Goal: Task Accomplishment & Management: Manage account settings

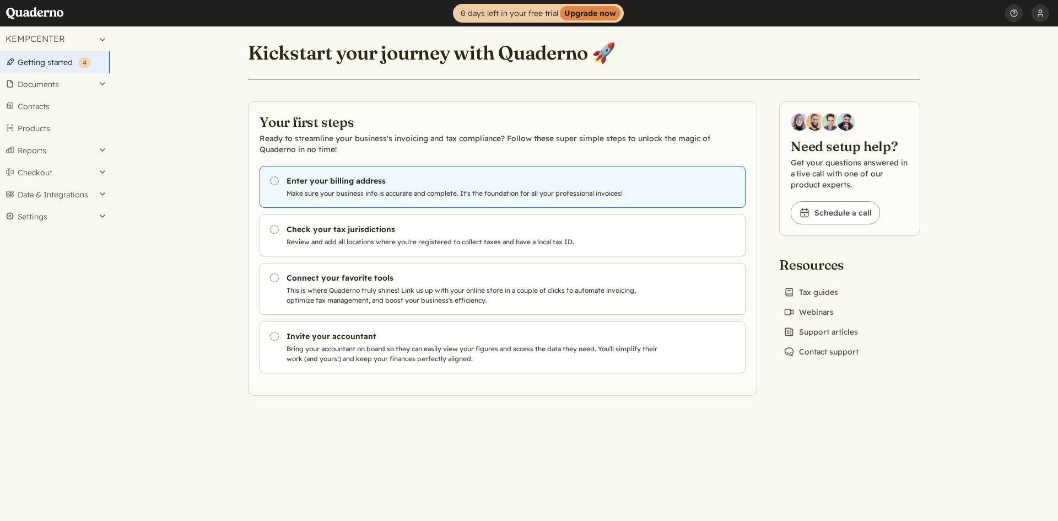
click at [380, 193] on p "Make sure your business info is accurate and complete. It's the foundation for …" at bounding box center [475, 193] width 376 height 10
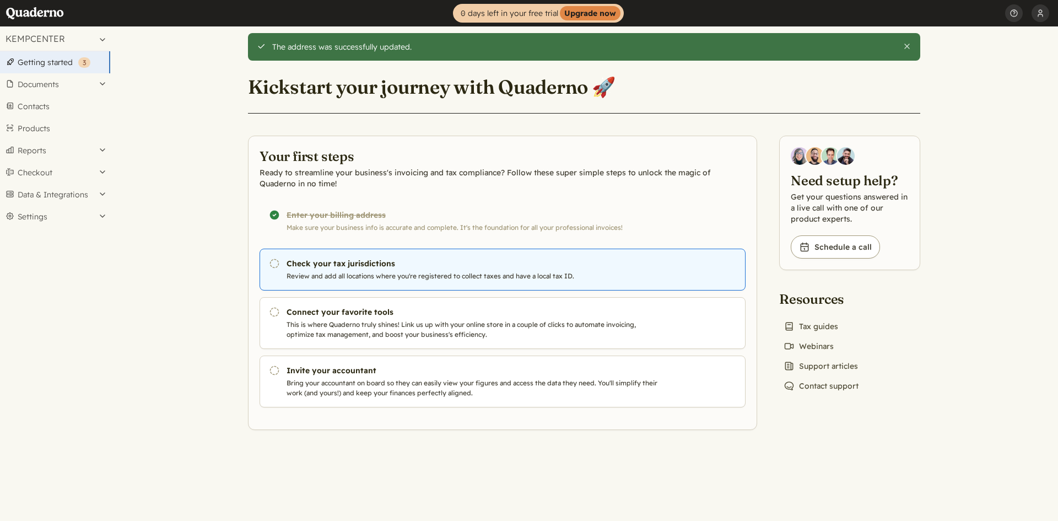
click at [353, 263] on h3 "Check your tax jurisdictions" at bounding box center [475, 263] width 376 height 11
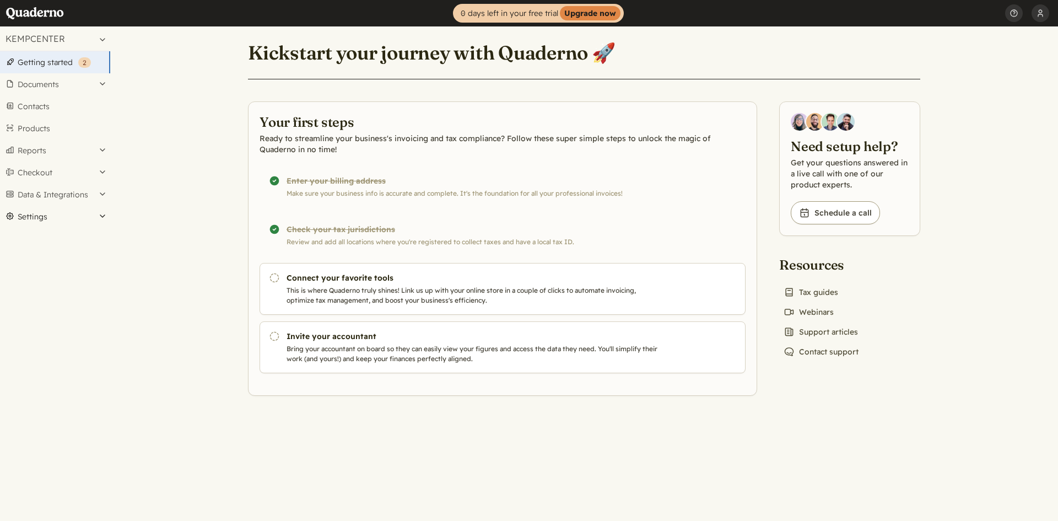
click at [88, 212] on button "Settings" at bounding box center [55, 217] width 110 height 22
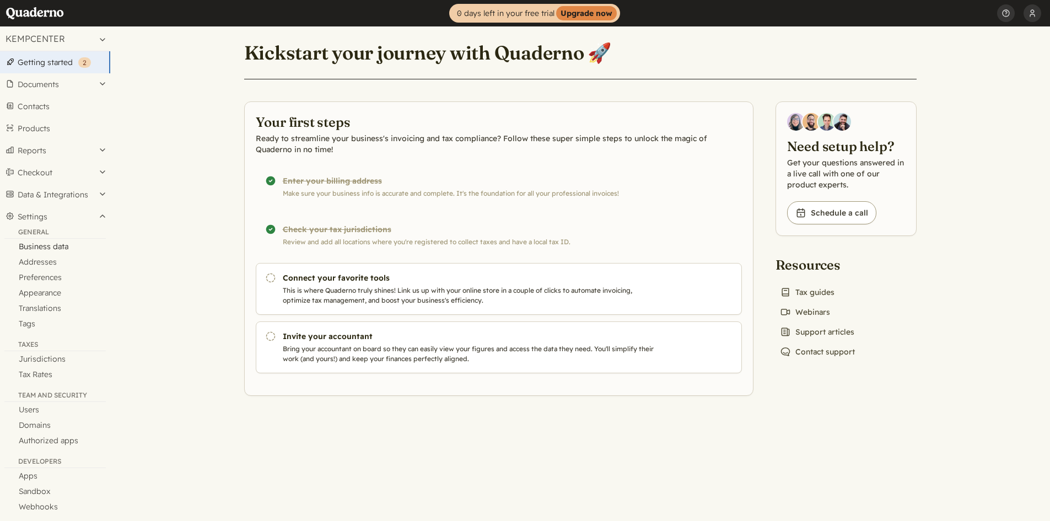
click at [73, 244] on link "Business data" at bounding box center [55, 246] width 110 height 15
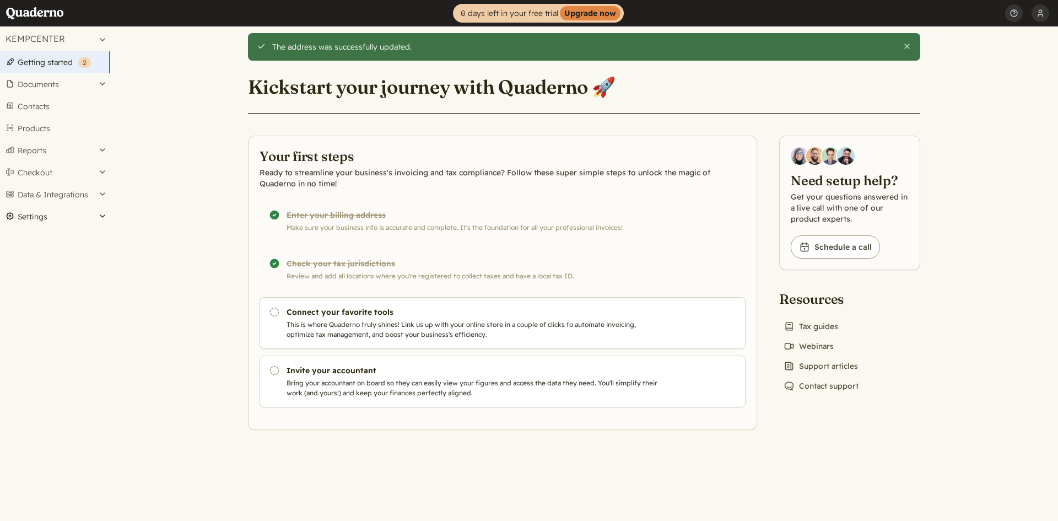
click at [91, 209] on button "Settings" at bounding box center [55, 217] width 110 height 22
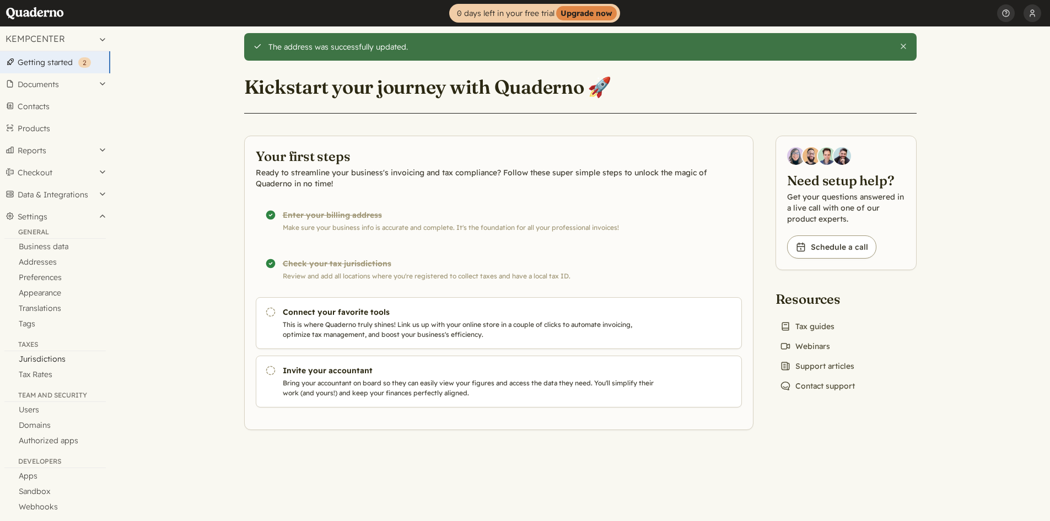
click at [52, 360] on link "Jurisdictions" at bounding box center [55, 358] width 110 height 15
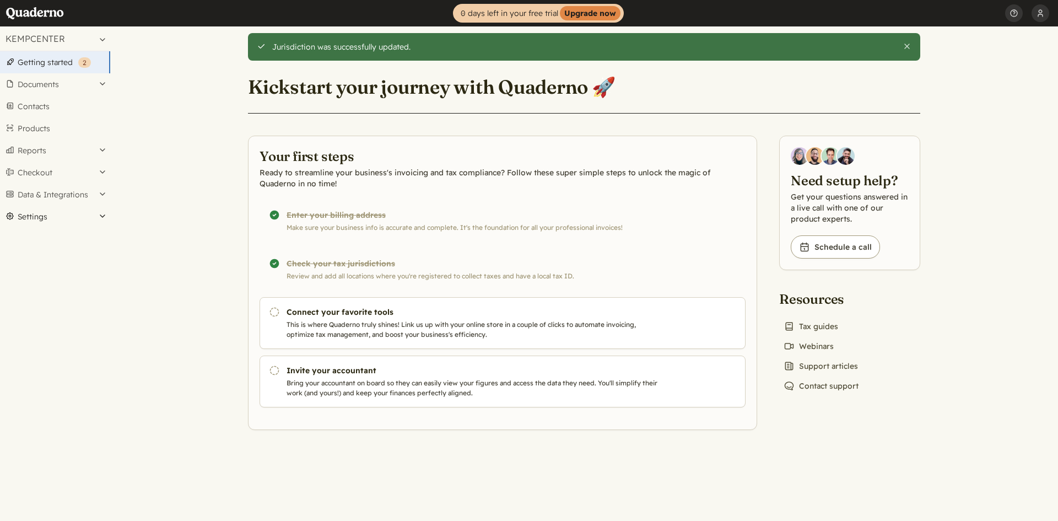
click at [89, 212] on button "Settings" at bounding box center [55, 217] width 110 height 22
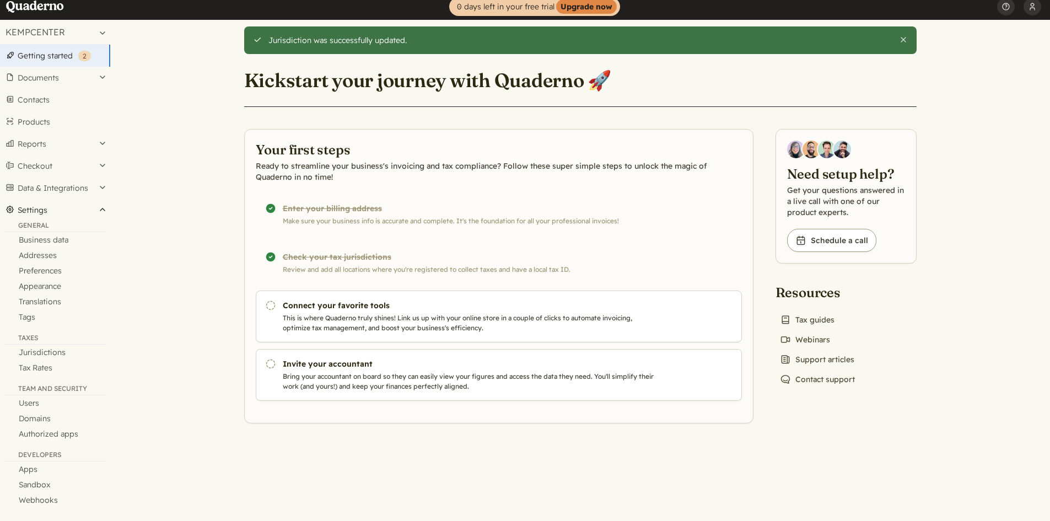
scroll to position [10, 0]
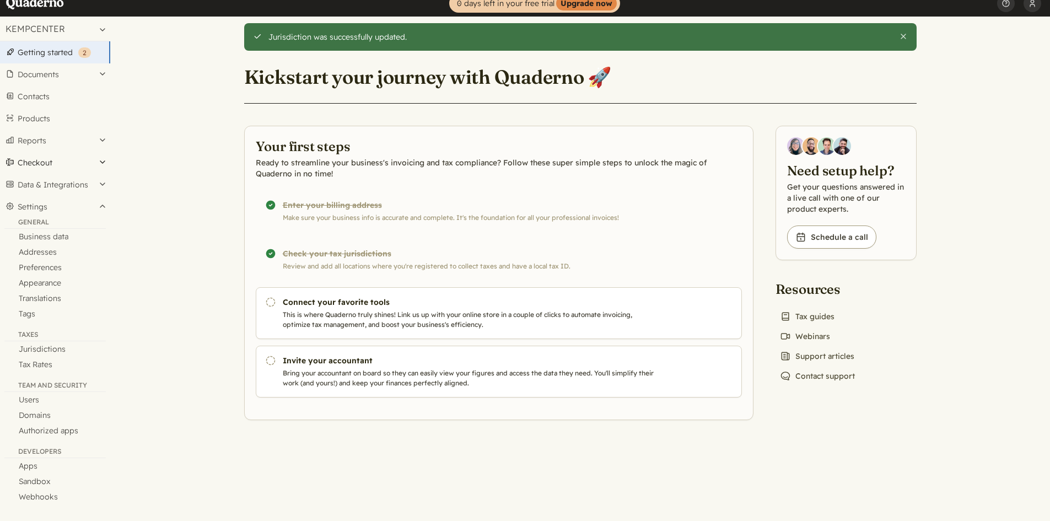
click at [100, 160] on button "Checkout" at bounding box center [55, 163] width 110 height 22
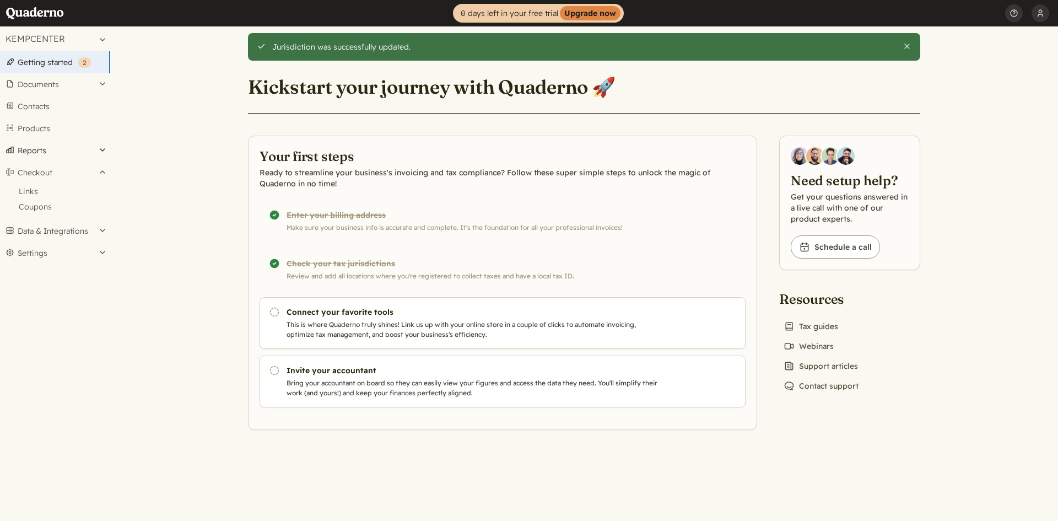
click at [100, 161] on button "Reports" at bounding box center [55, 150] width 110 height 22
click at [99, 149] on button "Reports" at bounding box center [55, 150] width 110 height 22
click at [103, 213] on button "Settings" at bounding box center [55, 217] width 110 height 22
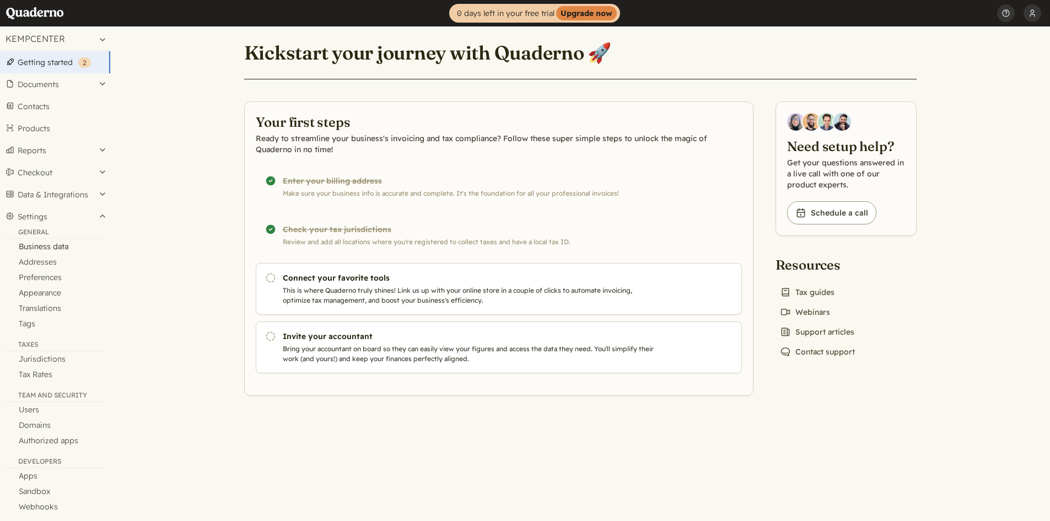
click at [41, 249] on link "Business data" at bounding box center [55, 246] width 110 height 15
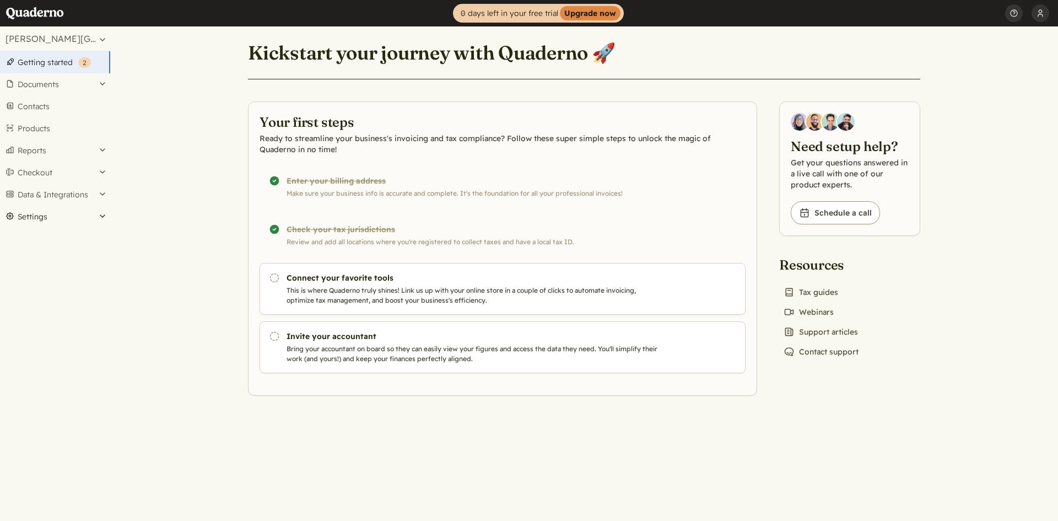
click at [101, 217] on button "Settings" at bounding box center [55, 217] width 110 height 22
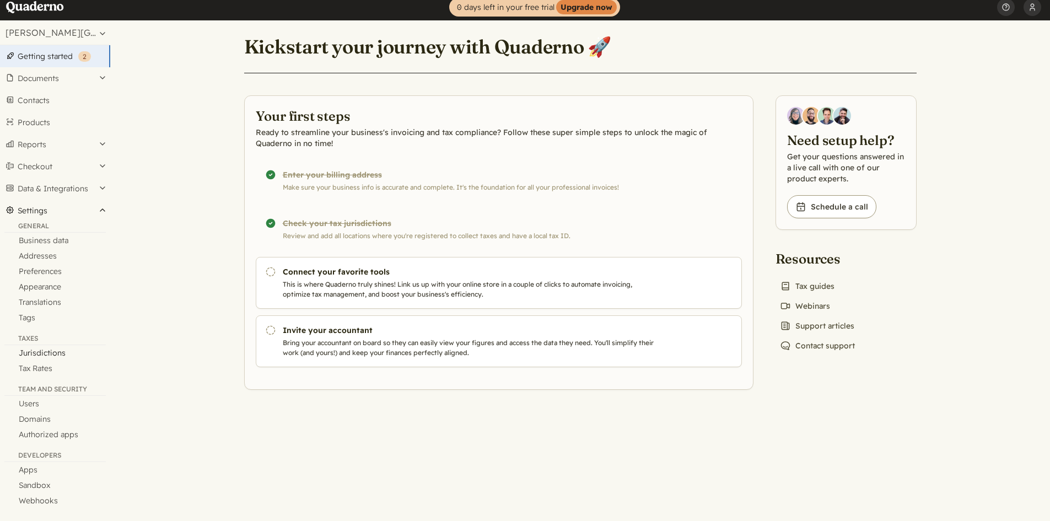
scroll to position [10, 0]
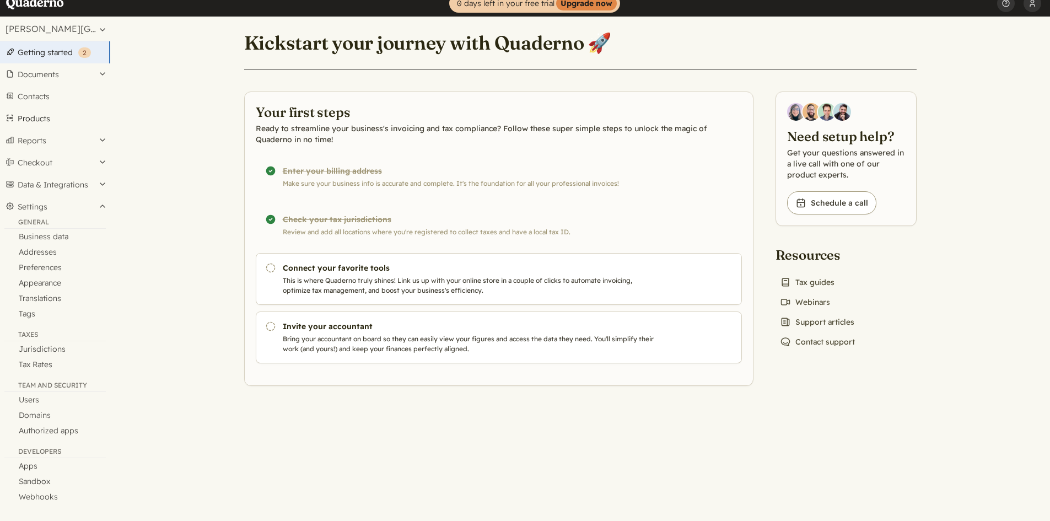
click at [75, 116] on link "Products" at bounding box center [55, 118] width 110 height 22
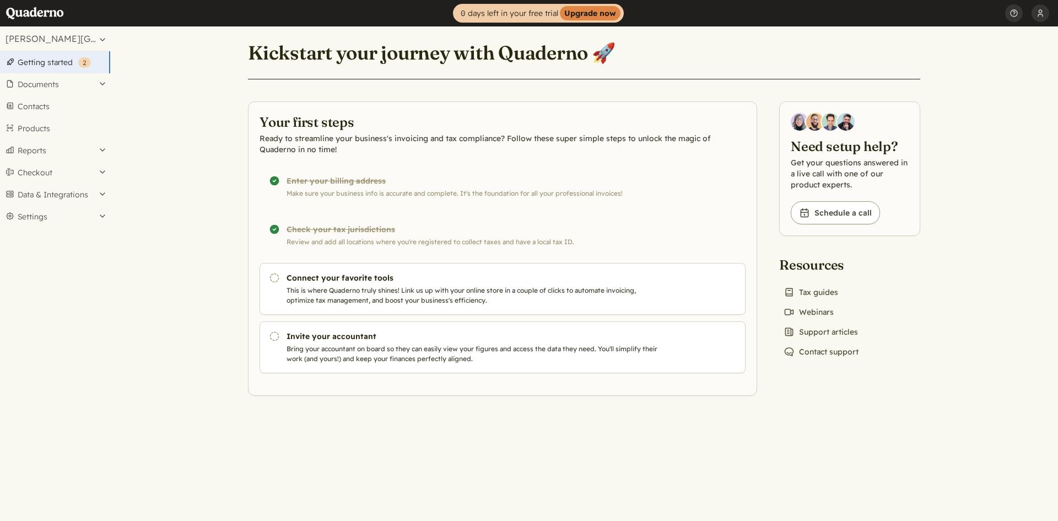
click at [45, 9] on link "Home" at bounding box center [39, 13] width 66 height 26
click at [82, 212] on button "Settings" at bounding box center [55, 217] width 110 height 22
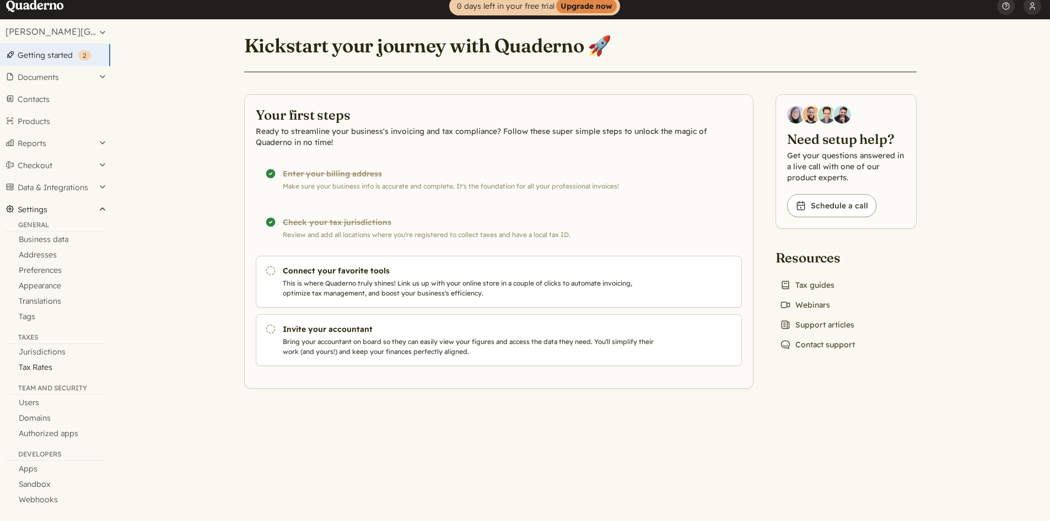
scroll to position [10, 0]
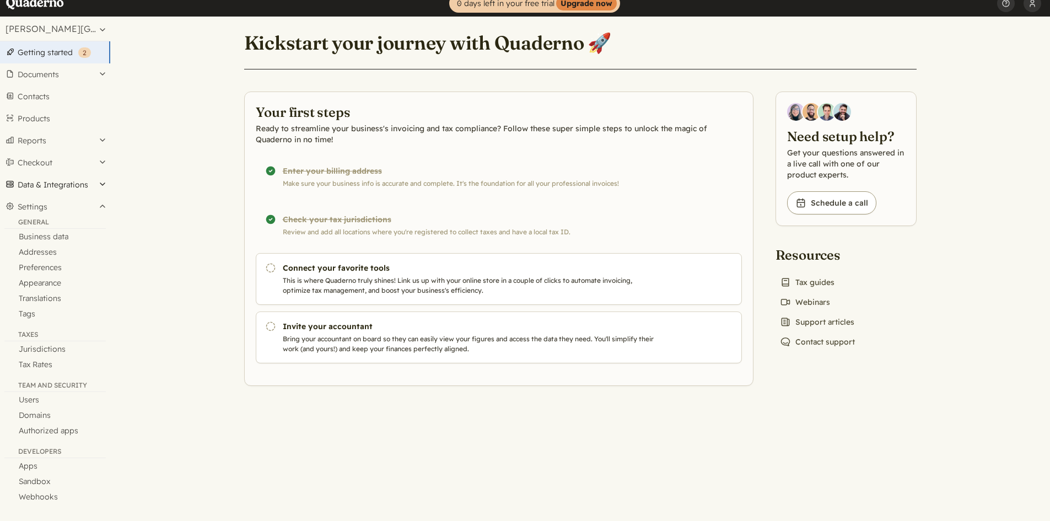
click at [106, 182] on button "Data & Integrations" at bounding box center [55, 185] width 110 height 22
click at [106, 174] on button "Checkout" at bounding box center [55, 163] width 110 height 22
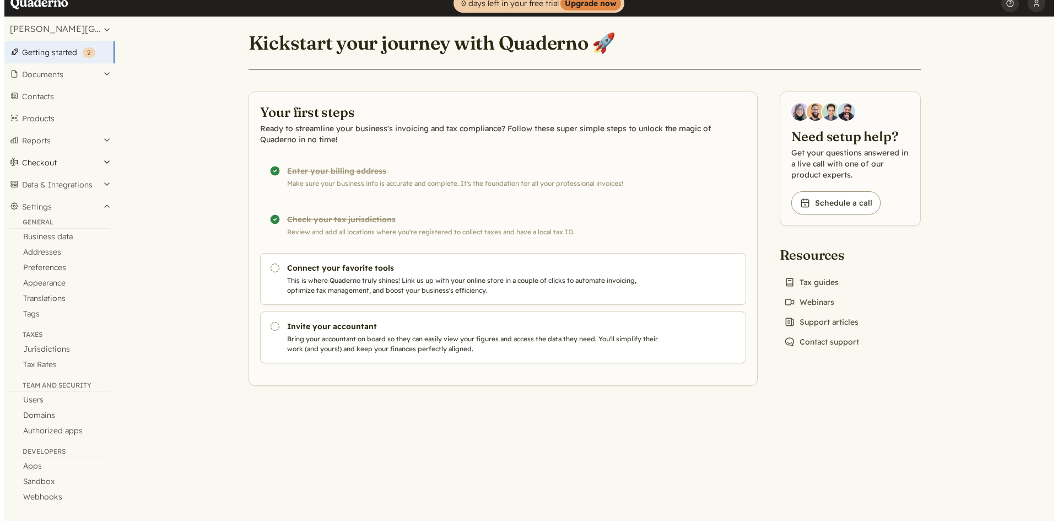
scroll to position [0, 0]
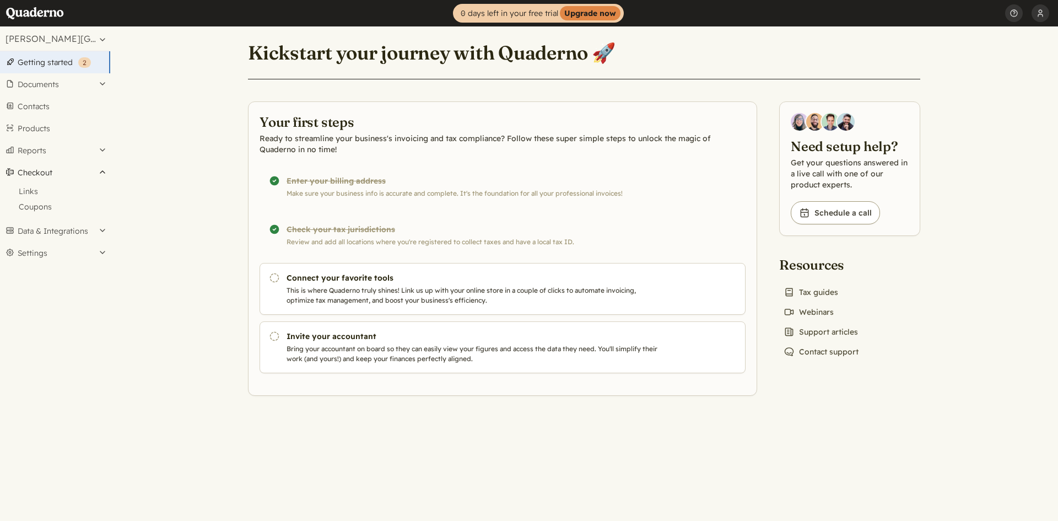
click at [106, 182] on button "Checkout" at bounding box center [55, 172] width 110 height 22
click at [100, 191] on button "Data & Integrations" at bounding box center [55, 195] width 110 height 22
click at [101, 87] on button "Documents" at bounding box center [55, 84] width 110 height 22
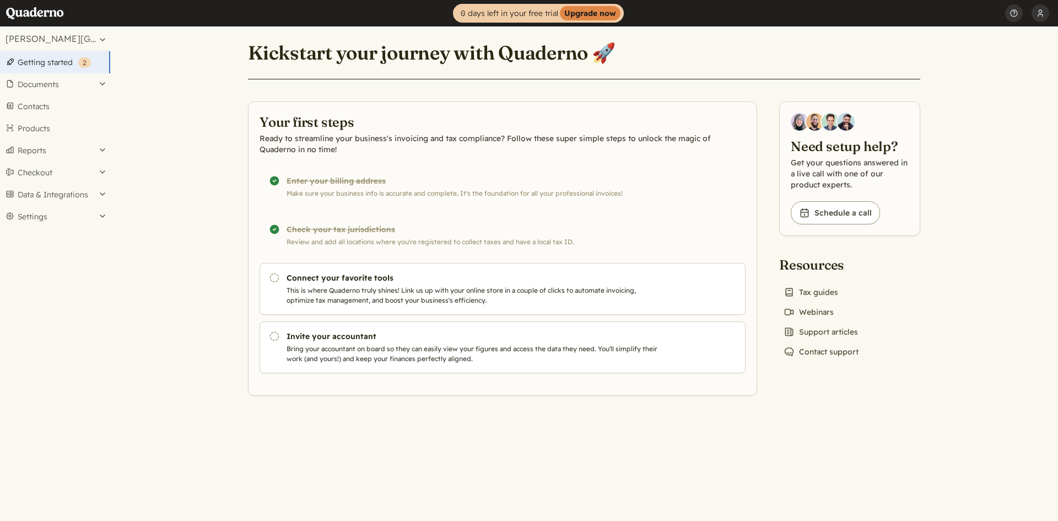
click at [115, 35] on main "Kickstart your journey with Quaderno 🚀 Your first steps Ready to streamline you…" at bounding box center [584, 273] width 948 height 494
click at [106, 37] on button "[PERSON_NAME][GEOGRAPHIC_DATA]" at bounding box center [55, 38] width 110 height 24
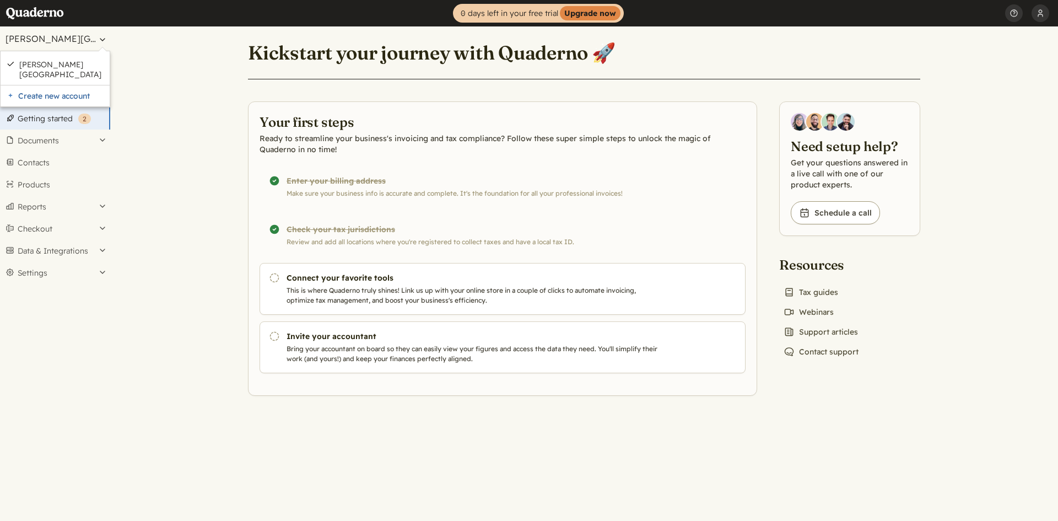
click at [102, 37] on button "[PERSON_NAME][GEOGRAPHIC_DATA]" at bounding box center [55, 38] width 110 height 24
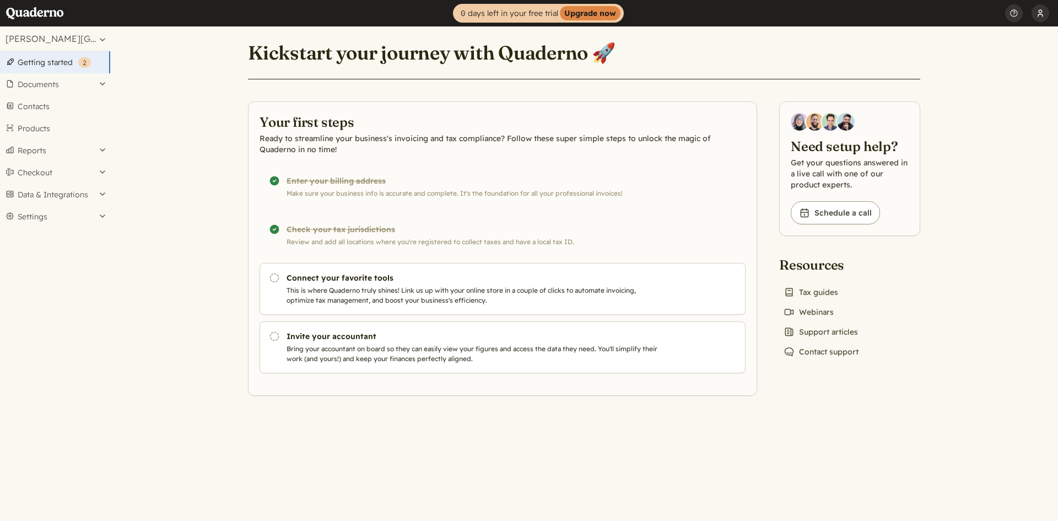
click at [1047, 13] on button "[PERSON_NAME]" at bounding box center [1041, 13] width 18 height 26
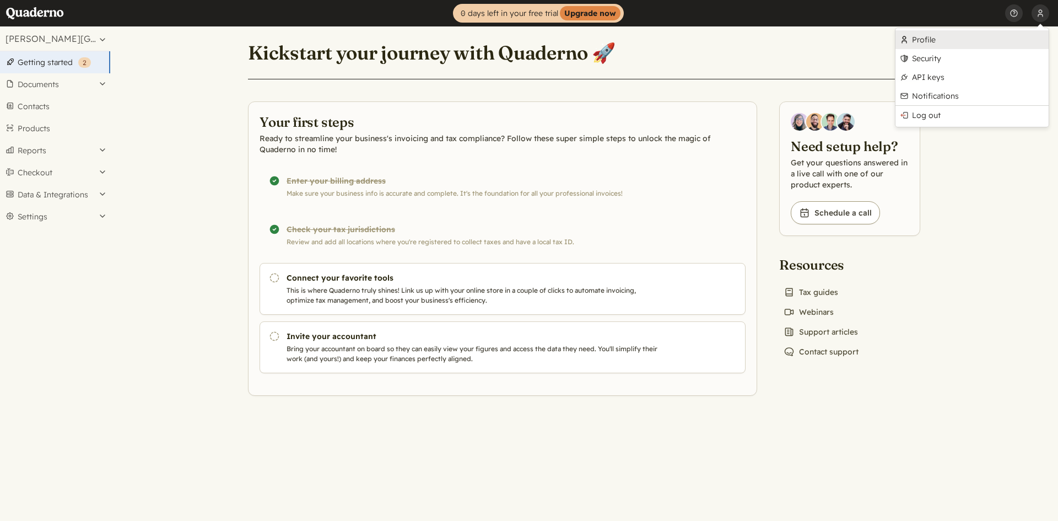
click at [993, 35] on link "Profile" at bounding box center [971, 39] width 153 height 19
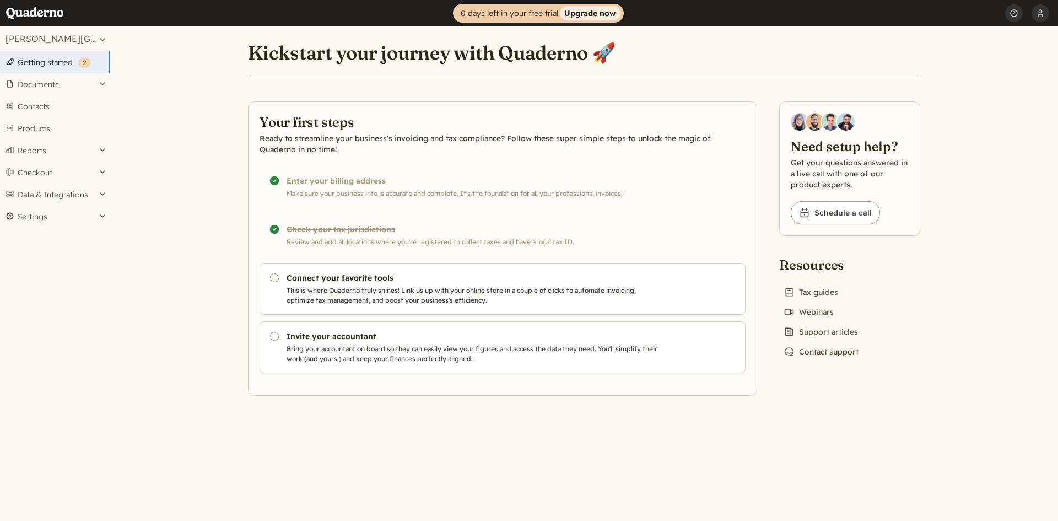
click at [596, 17] on strong "Upgrade now" at bounding box center [590, 13] width 61 height 14
